Goal: Navigation & Orientation: Find specific page/section

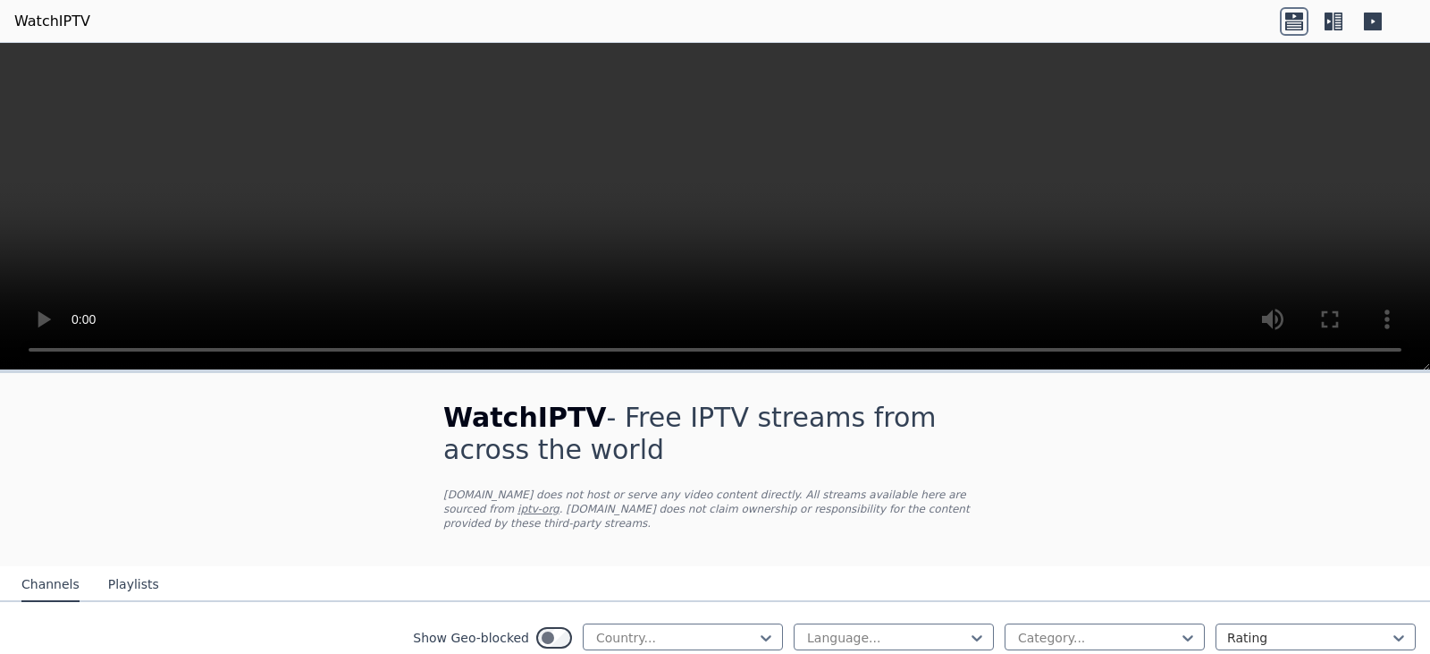
scroll to position [164, 0]
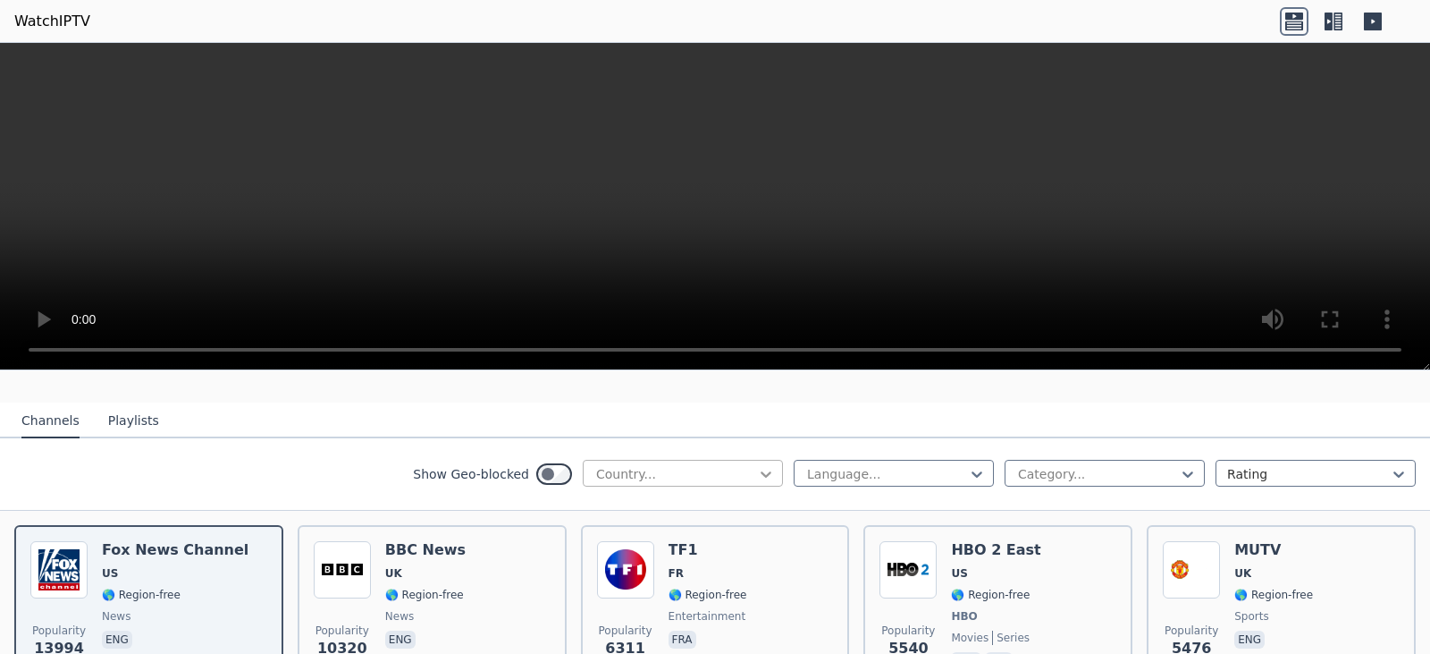
click at [757, 465] on icon at bounding box center [766, 474] width 18 height 18
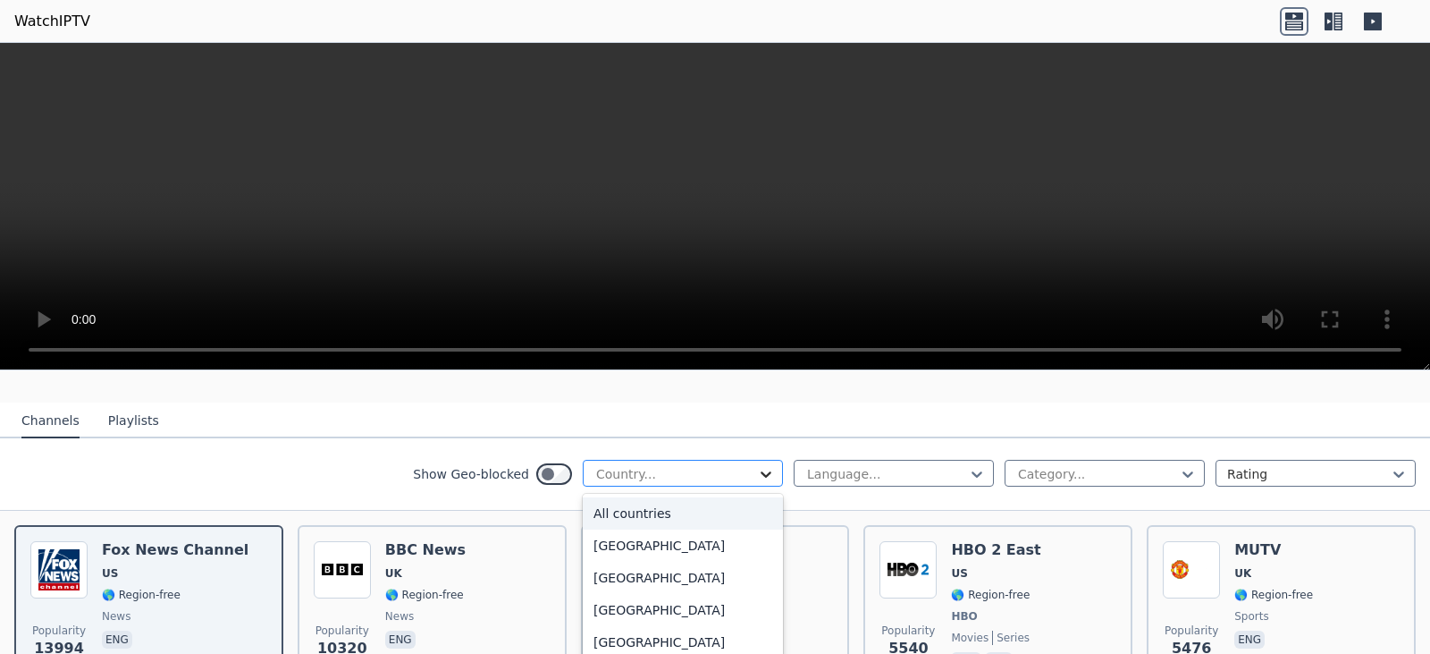
click at [761, 471] on icon at bounding box center [766, 474] width 11 height 6
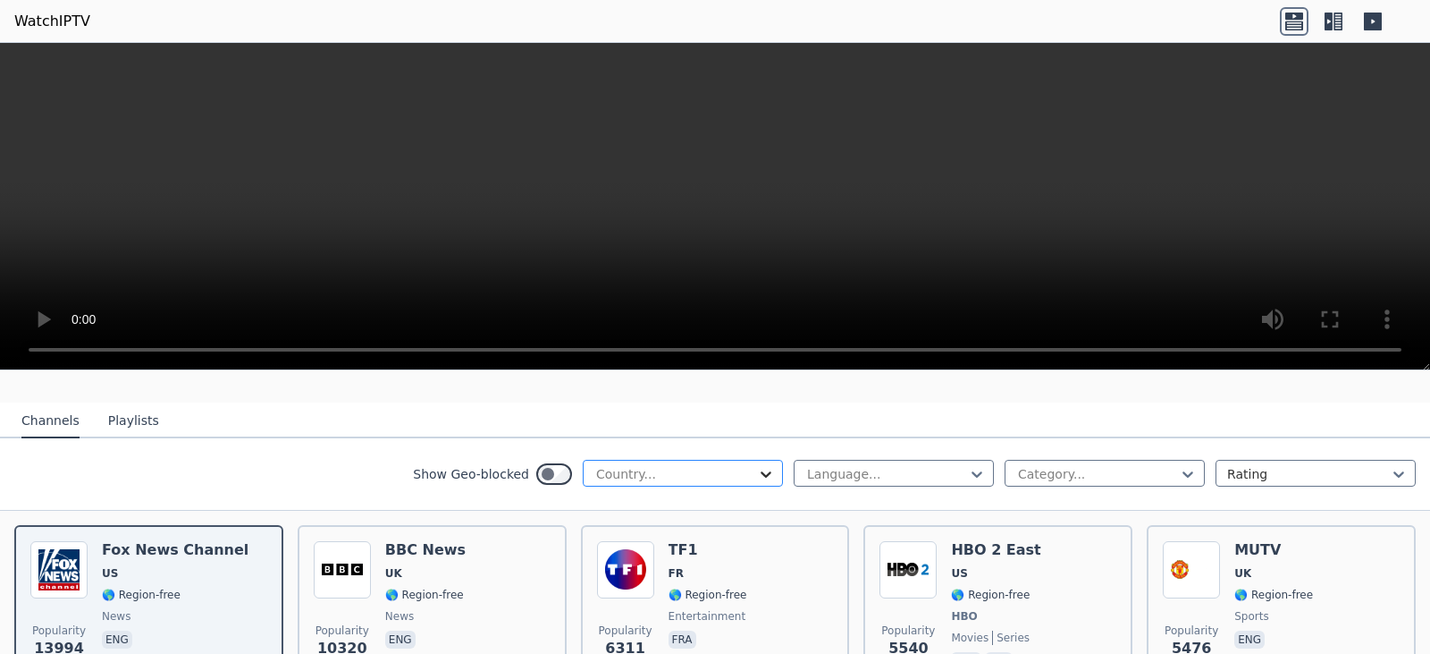
click at [761, 471] on icon at bounding box center [766, 474] width 11 height 6
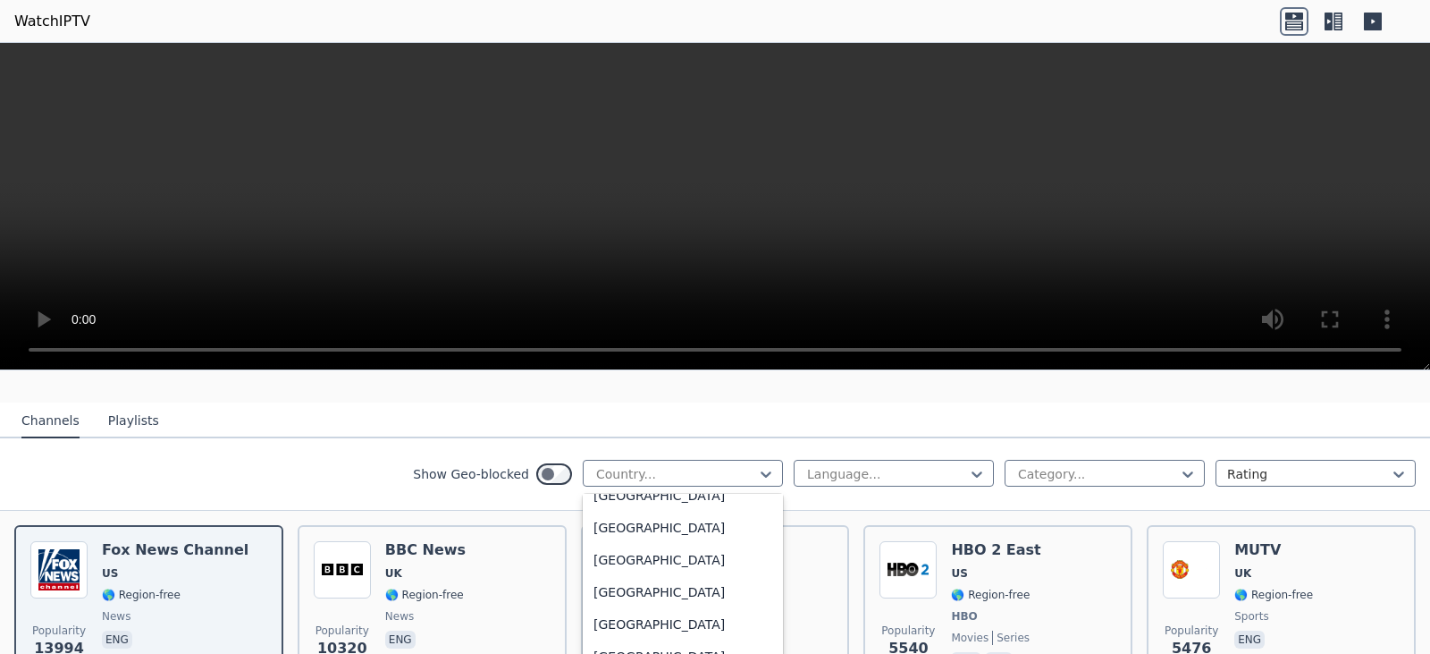
scroll to position [1066, 0]
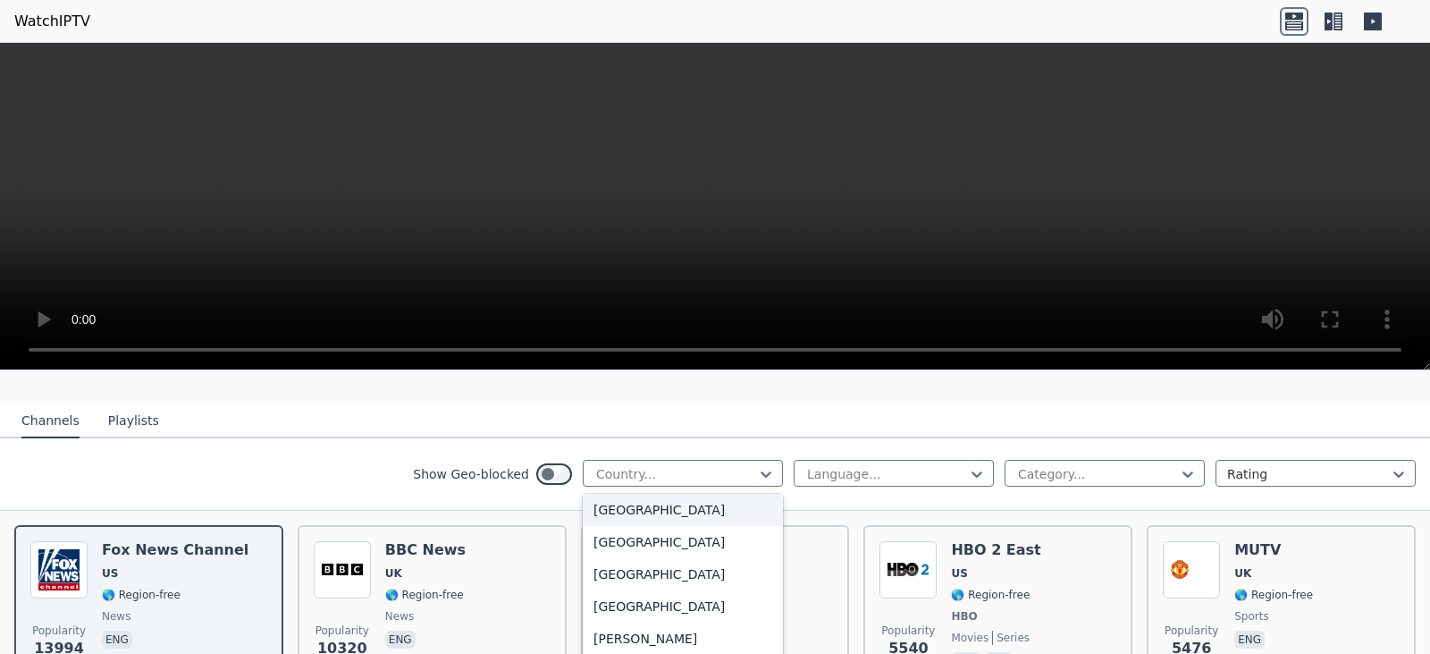
click at [611, 499] on div "[GEOGRAPHIC_DATA]" at bounding box center [683, 509] width 200 height 32
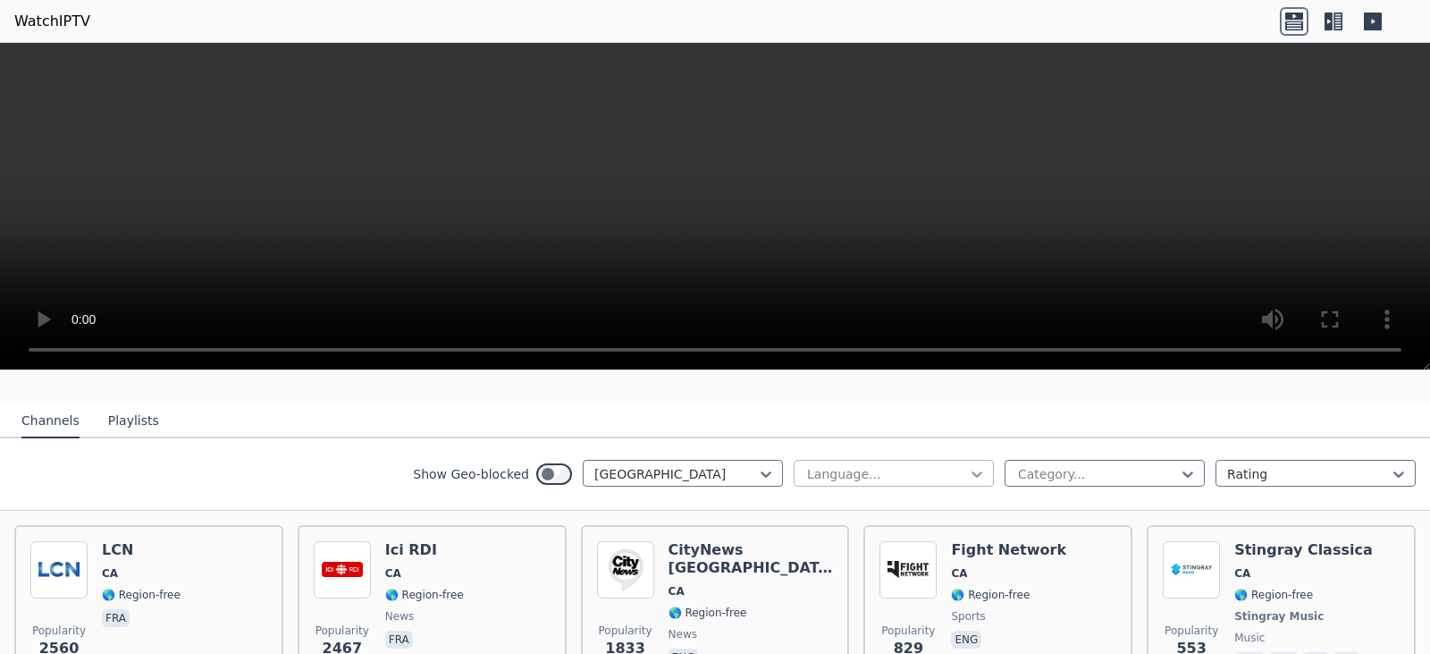
click at [972, 471] on icon at bounding box center [977, 474] width 11 height 6
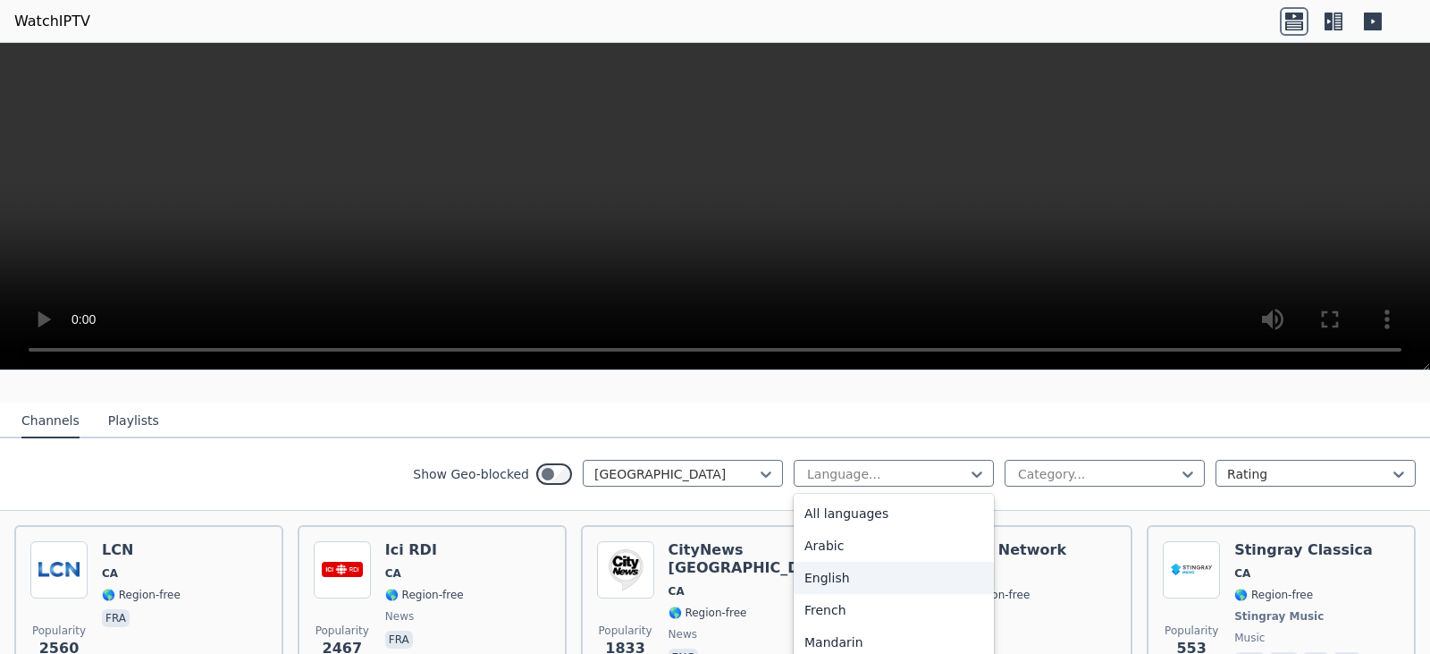
click at [359, 450] on div "Show Geo-blocked Canada 22 results available. Use Up and Down to choose options…" at bounding box center [715, 474] width 1430 height 72
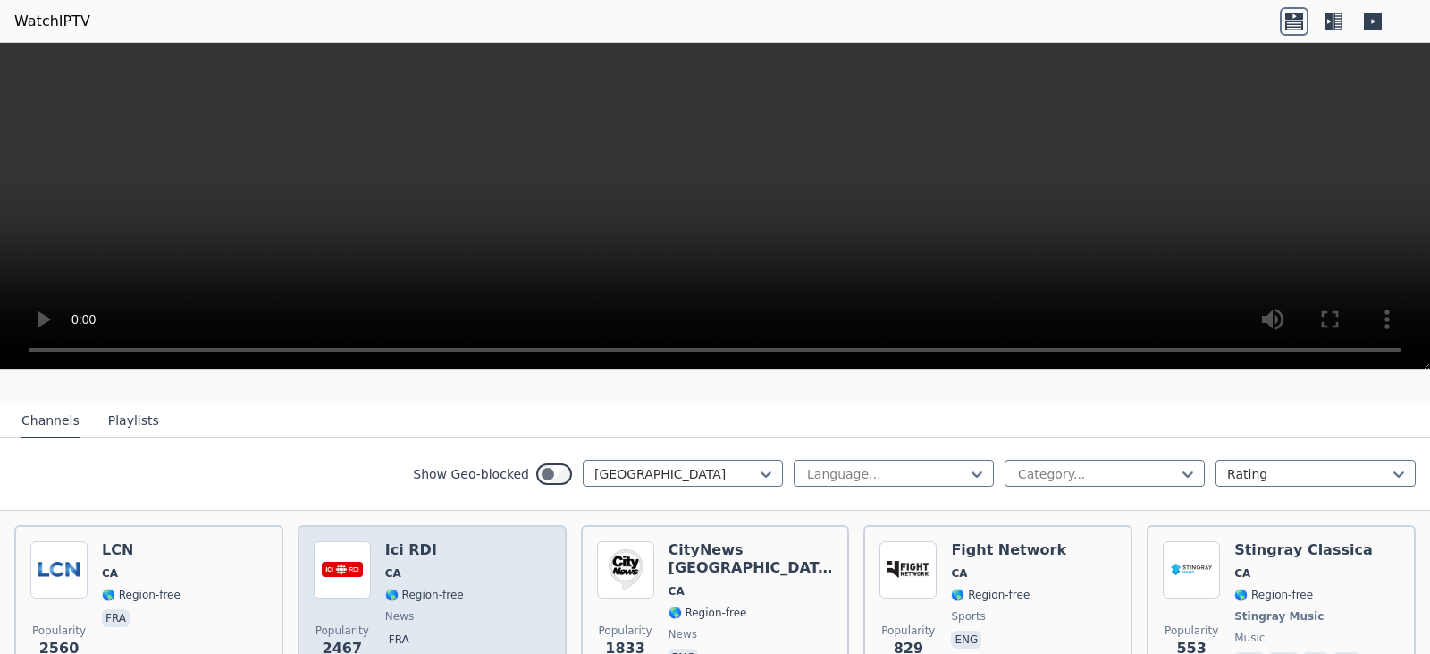
scroll to position [246, 0]
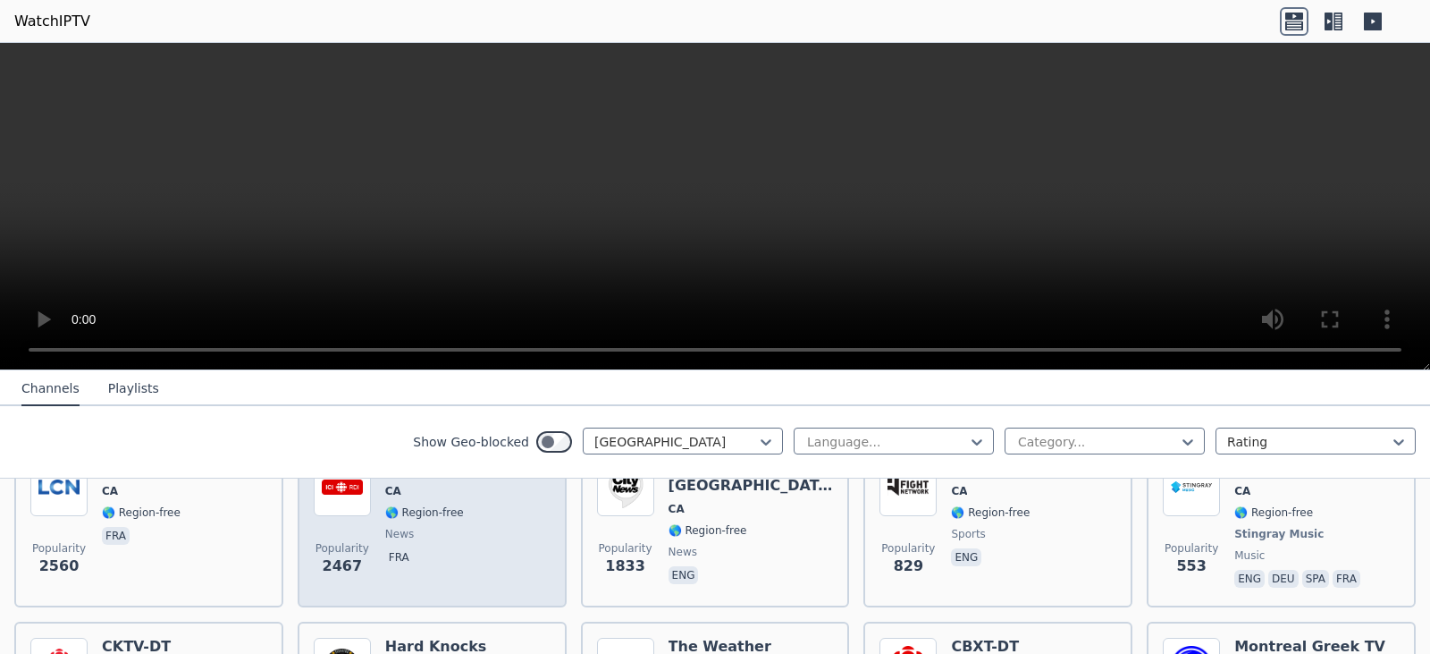
click at [393, 505] on span "🌎 Region-free" at bounding box center [424, 512] width 79 height 14
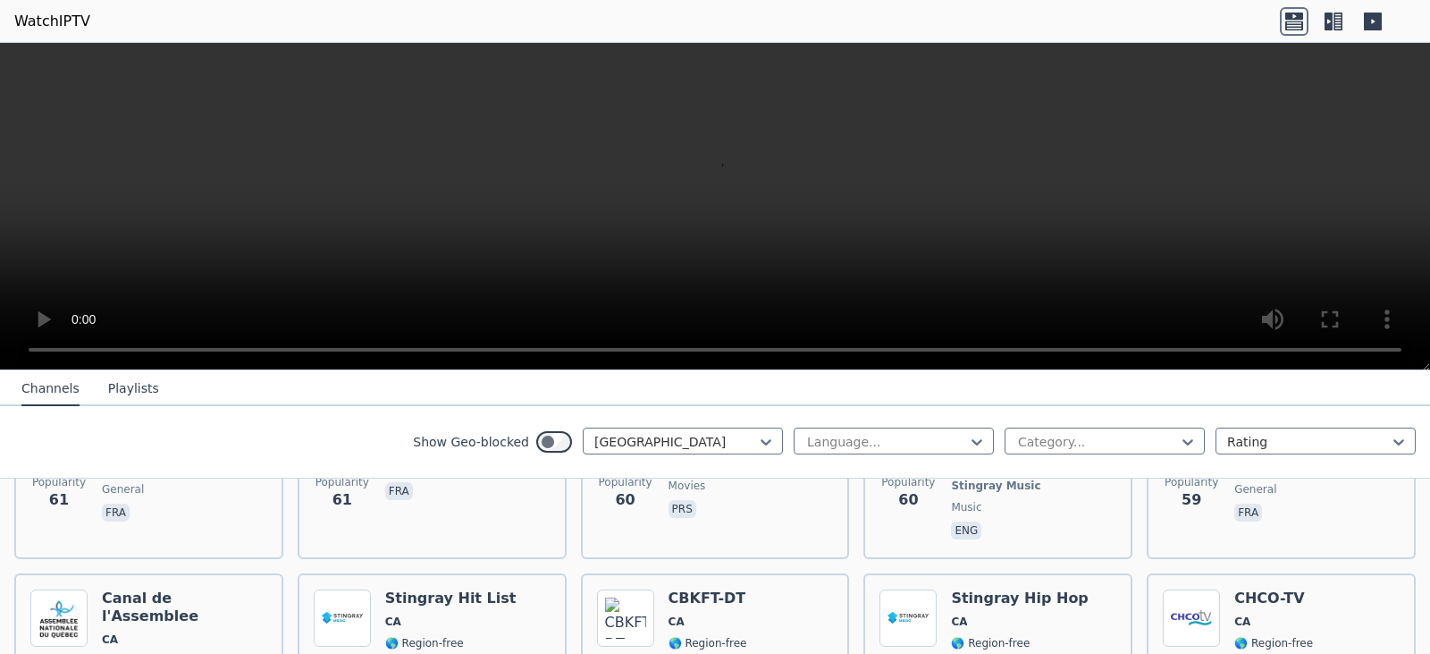
scroll to position [1240, 0]
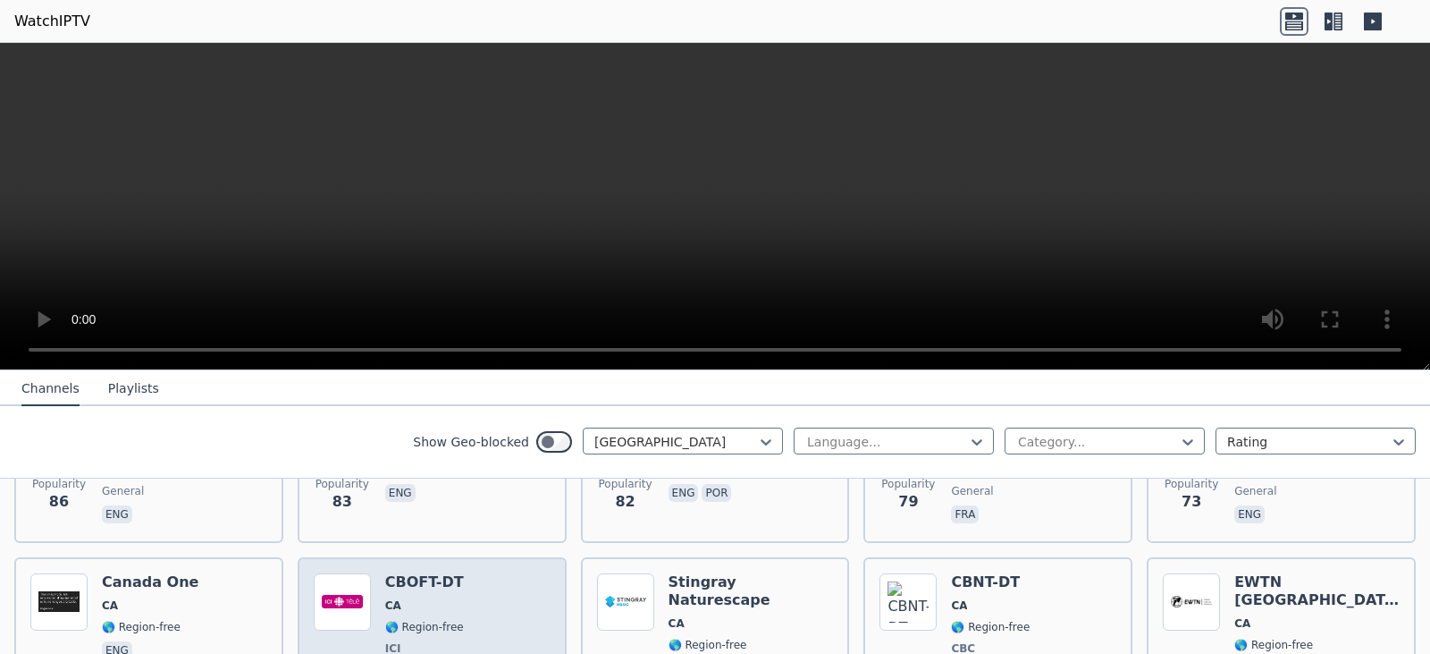
click at [426, 598] on span "CA" at bounding box center [424, 605] width 79 height 14
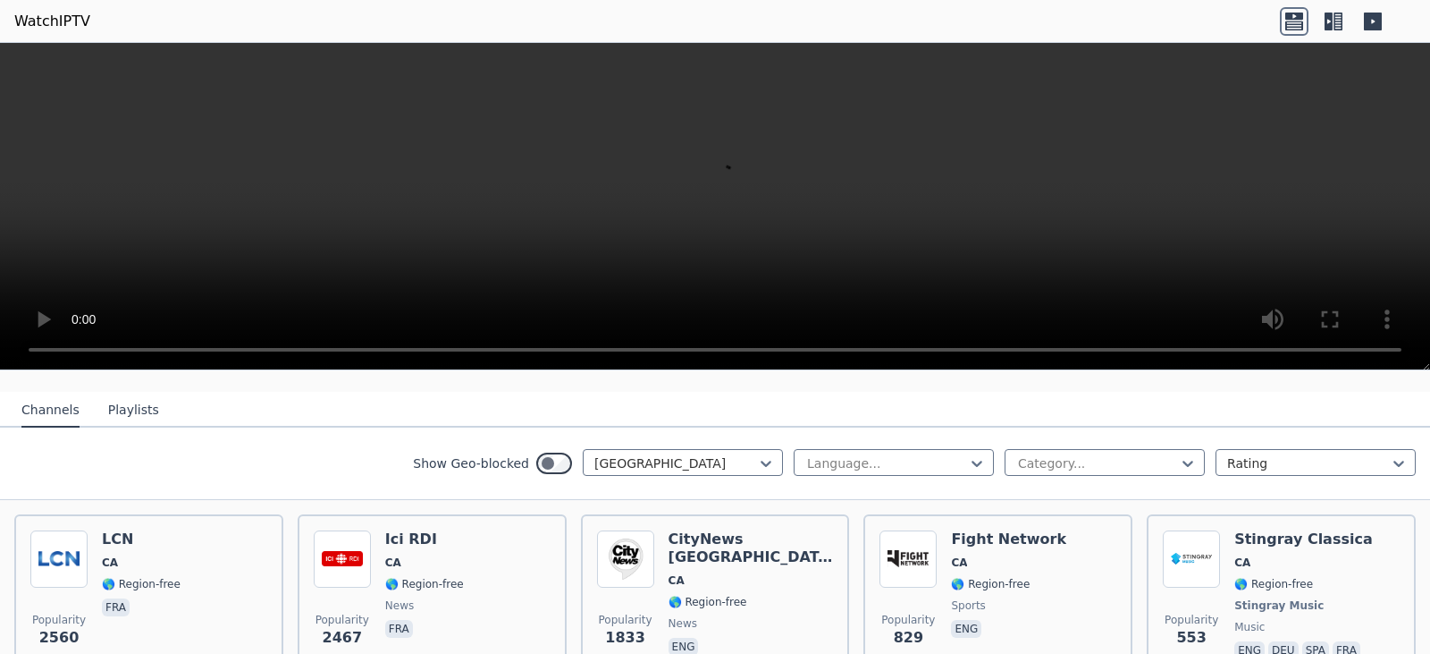
scroll to position [93, 0]
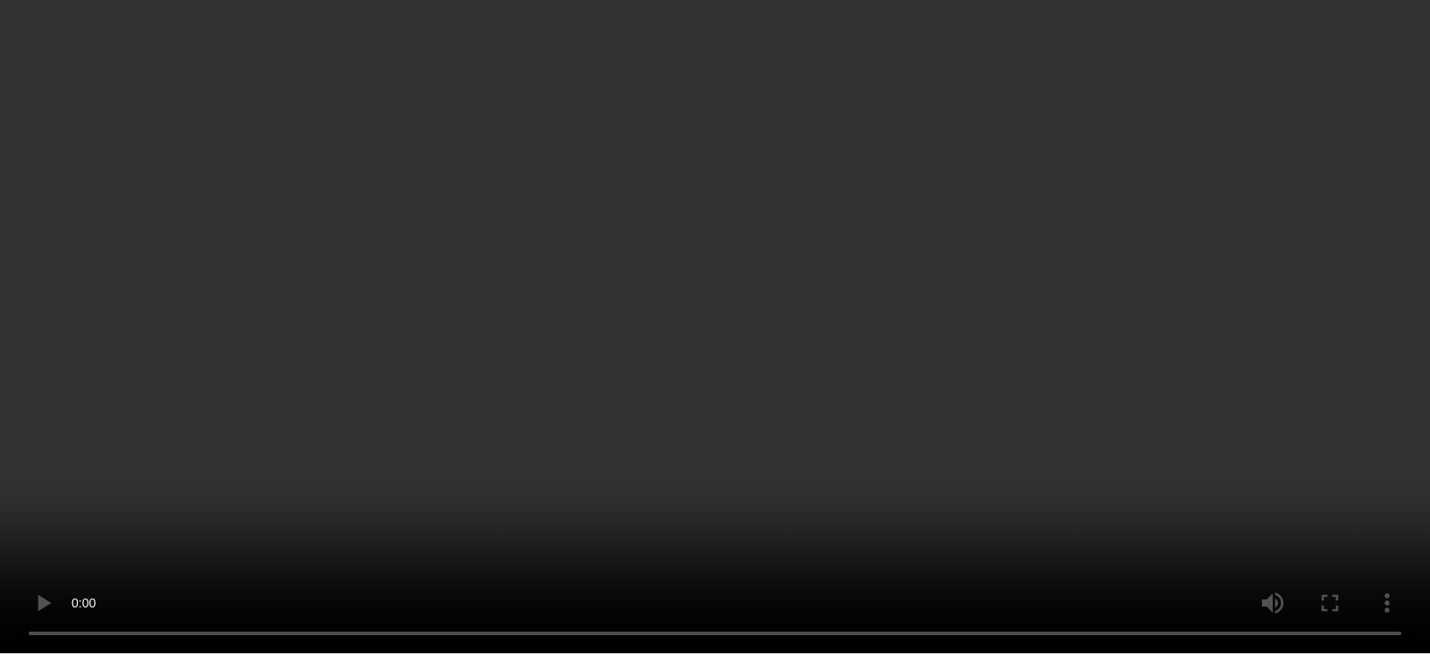
scroll to position [1895, 0]
